Goal: Task Accomplishment & Management: Use online tool/utility

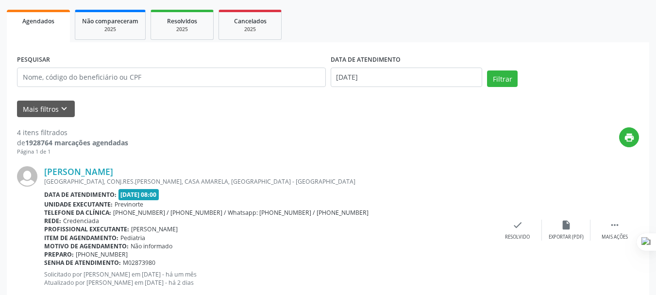
scroll to position [146, 0]
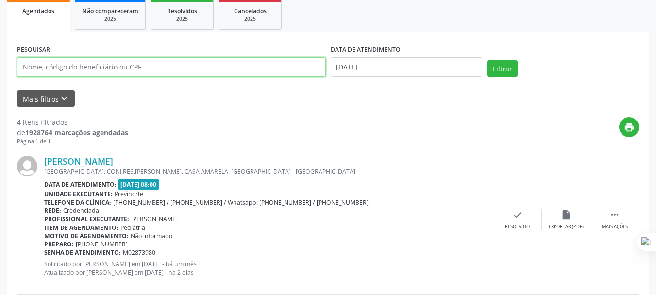
click at [73, 70] on input "text" at bounding box center [171, 66] width 309 height 19
type input "[PERSON_NAME]"
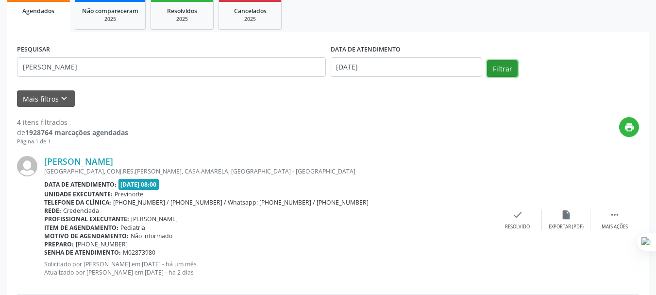
click at [489, 69] on button "Filtrar" at bounding box center [502, 68] width 31 height 17
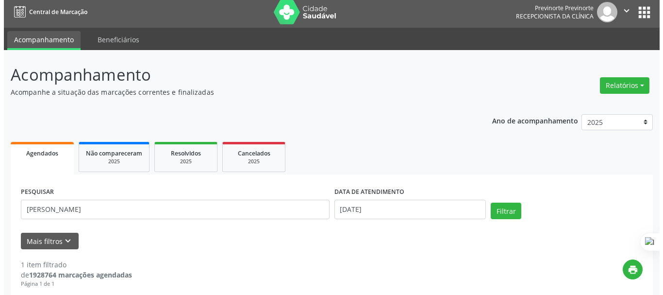
scroll to position [0, 0]
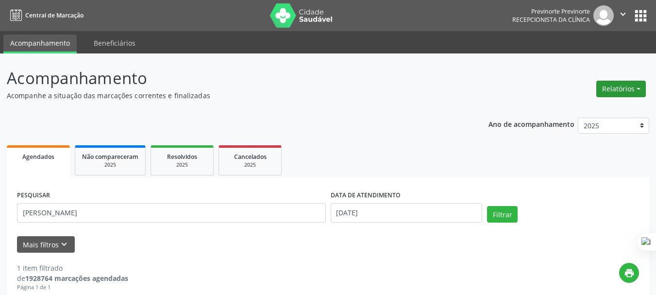
click at [618, 87] on button "Relatórios" at bounding box center [621, 89] width 50 height 17
click at [561, 111] on link "Agendamentos" at bounding box center [594, 110] width 104 height 14
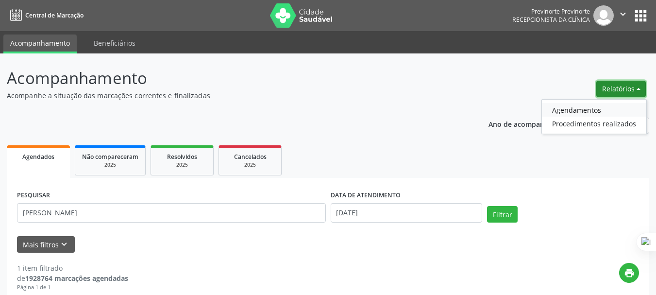
select select "8"
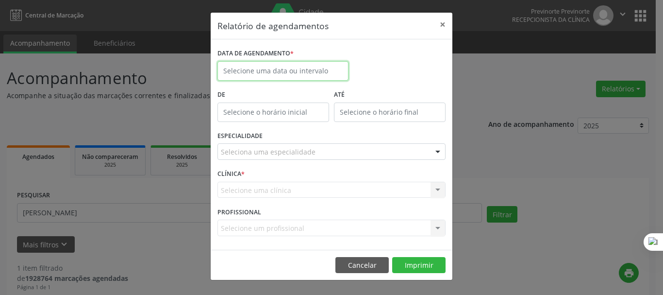
click at [269, 73] on input "text" at bounding box center [282, 70] width 131 height 19
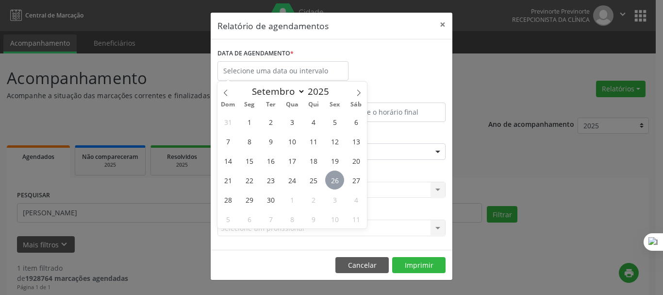
click at [339, 183] on span "26" at bounding box center [334, 179] width 19 height 19
type input "[DATE]"
click at [337, 177] on span "26" at bounding box center [334, 179] width 19 height 19
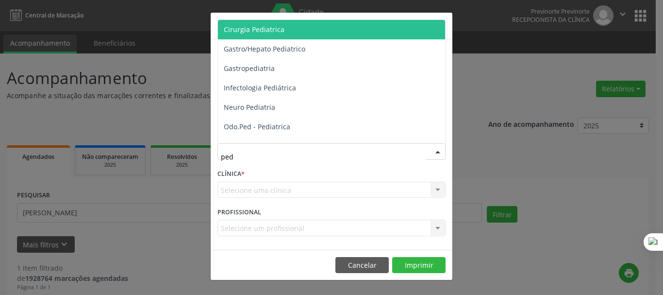
type input "pedi"
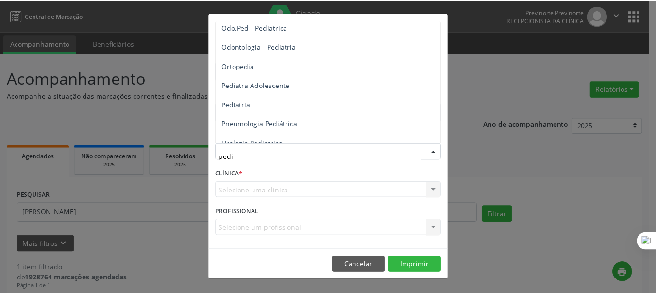
scroll to position [110, 0]
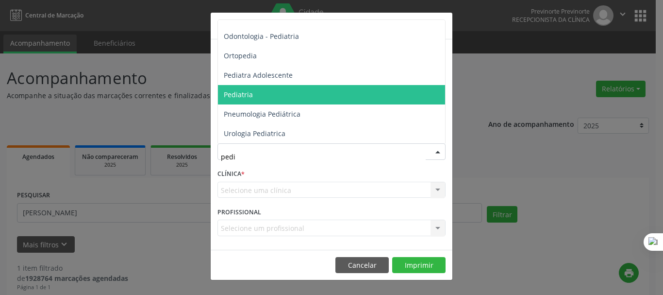
click at [272, 95] on span "Pediatria" at bounding box center [331, 94] width 227 height 19
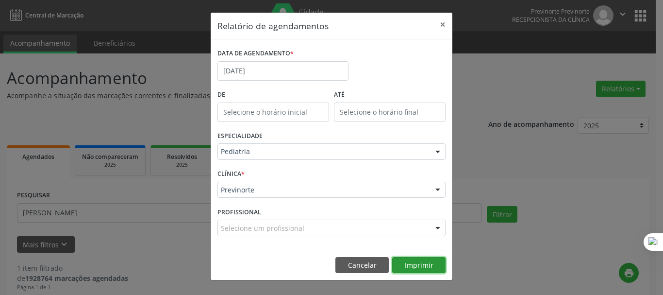
click at [417, 266] on button "Imprimir" at bounding box center [418, 265] width 53 height 17
click at [441, 27] on button "×" at bounding box center [442, 25] width 19 height 24
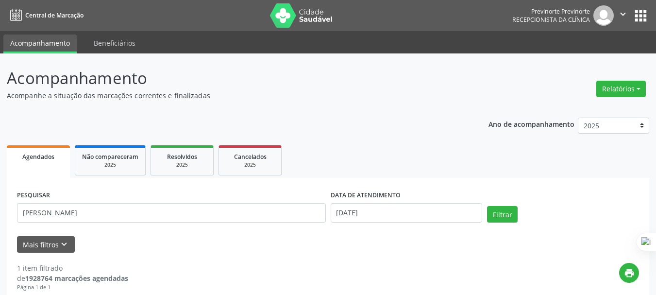
click at [619, 17] on icon "" at bounding box center [622, 14] width 11 height 11
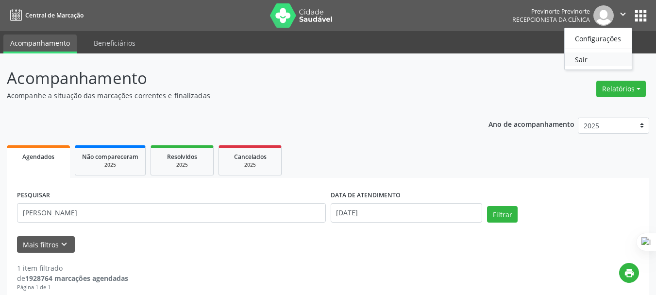
click at [598, 60] on link "Sair" at bounding box center [598, 59] width 67 height 14
